Goal: Information Seeking & Learning: Learn about a topic

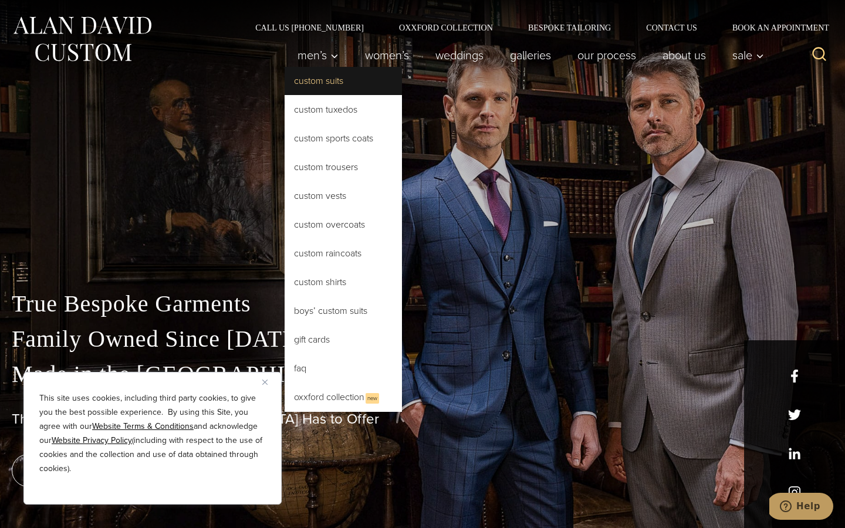
click at [310, 80] on link "Custom Suits" at bounding box center [342, 81] width 117 height 28
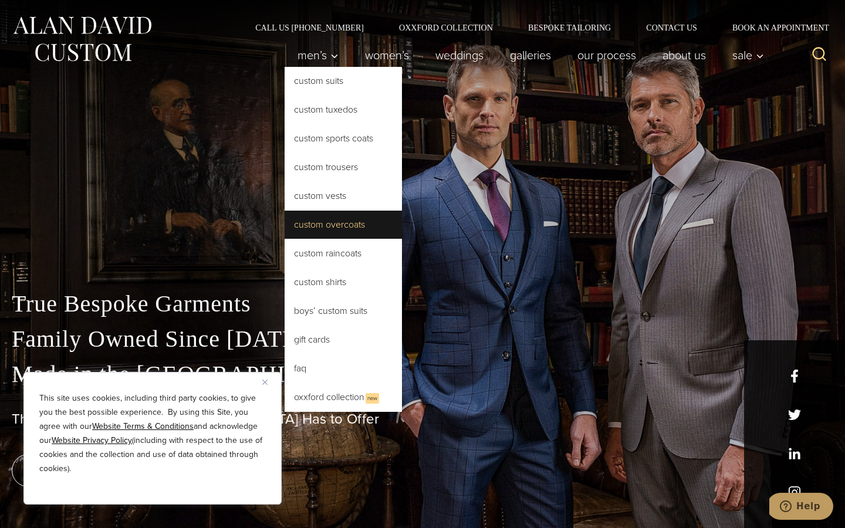
click at [293, 226] on link "Custom Overcoats" at bounding box center [342, 225] width 117 height 28
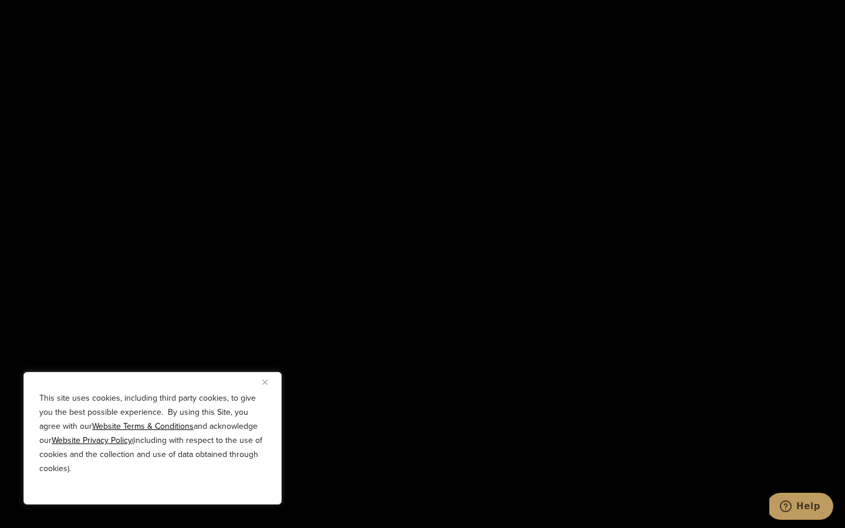
scroll to position [2151, 0]
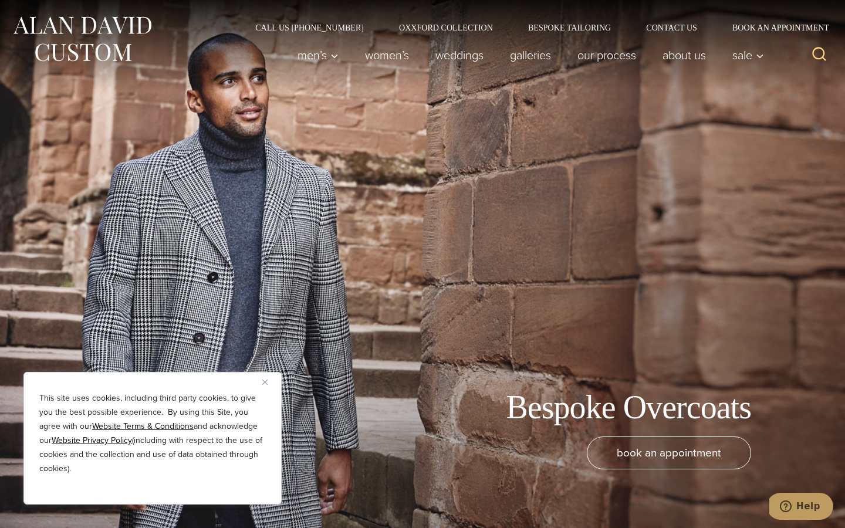
click at [265, 377] on button "Close" at bounding box center [269, 382] width 14 height 14
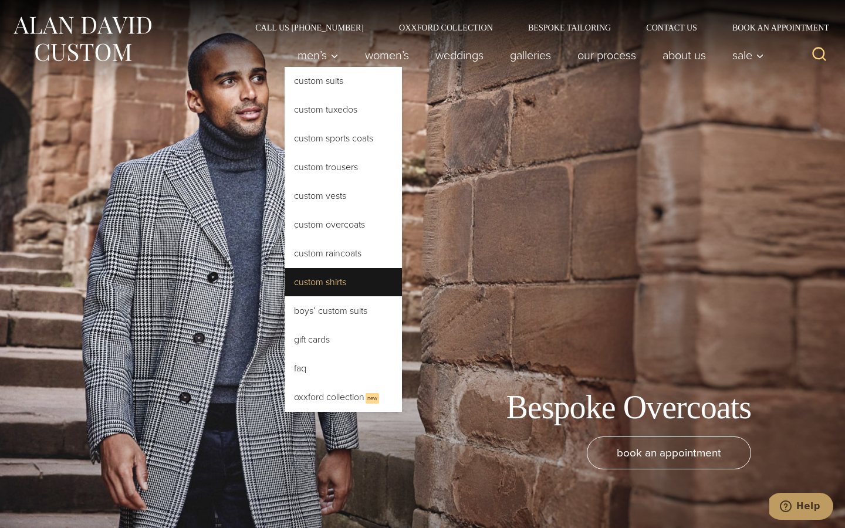
click at [305, 278] on link "Custom Shirts" at bounding box center [342, 282] width 117 height 28
